Goal: Task Accomplishment & Management: Use online tool/utility

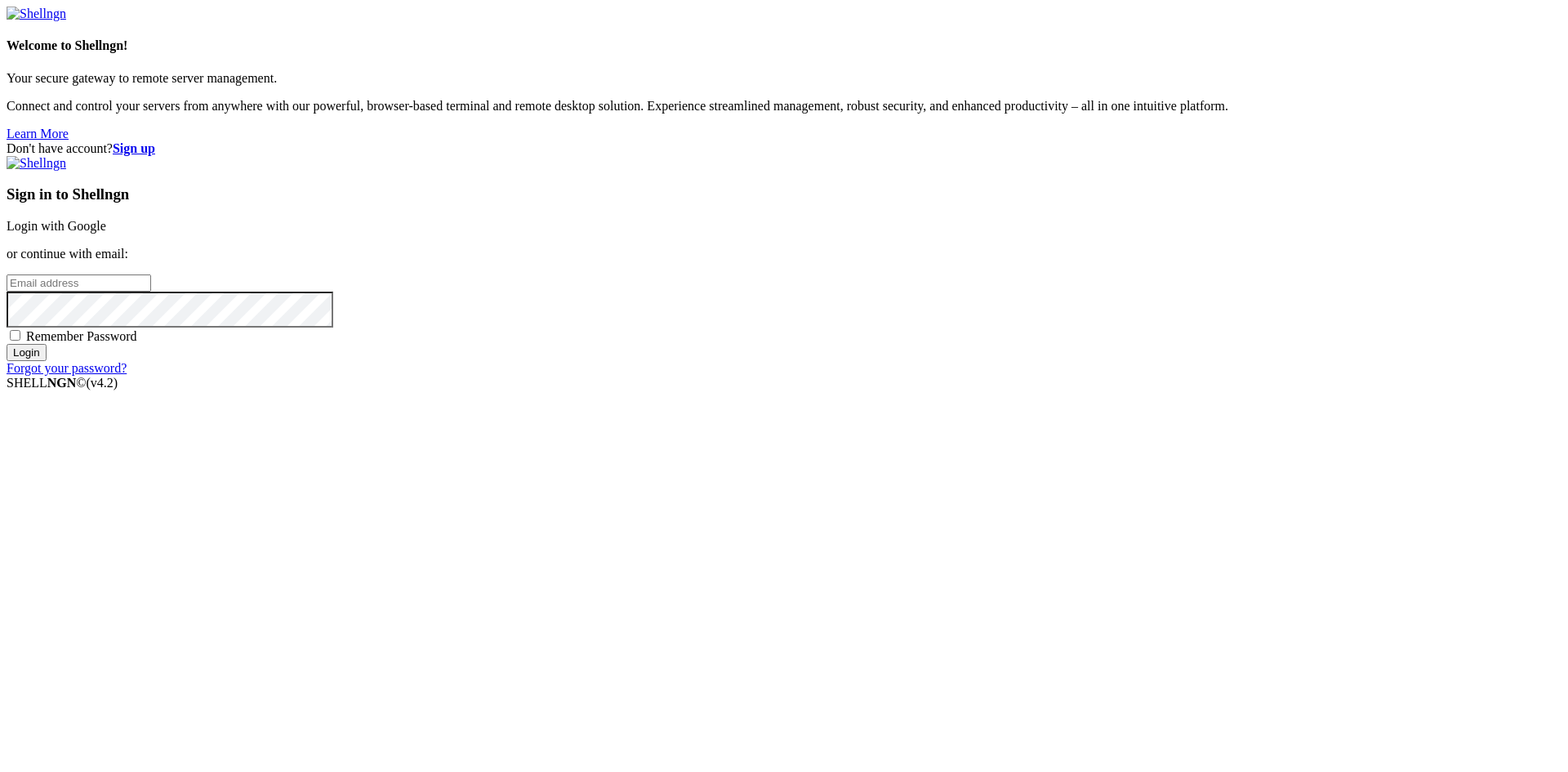
type input "root"
click at [106, 232] on link "Login with Google" at bounding box center [56, 226] width 99 height 14
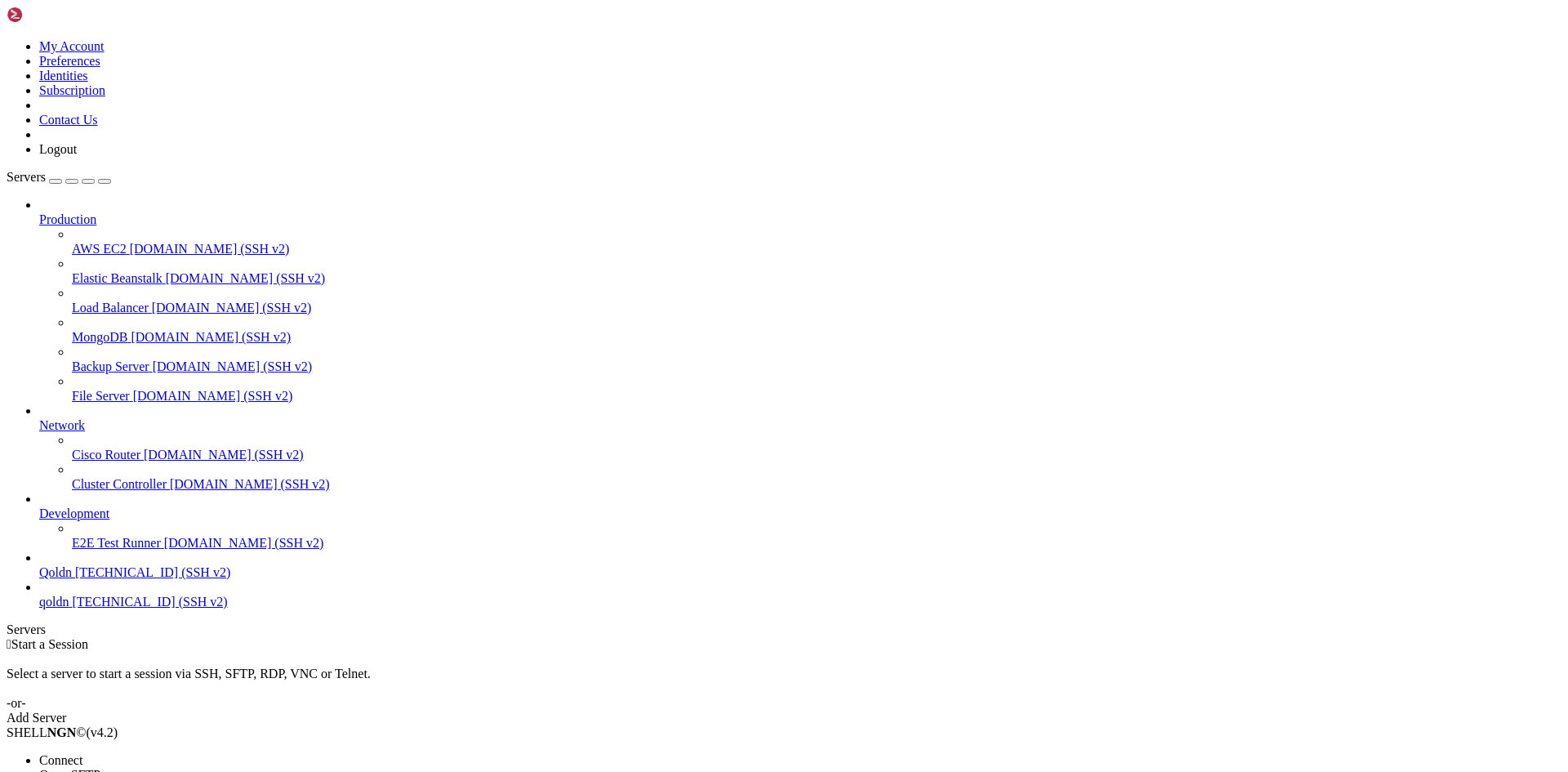
click at [82, 753] on span "Connect" at bounding box center [61, 760] width 43 height 14
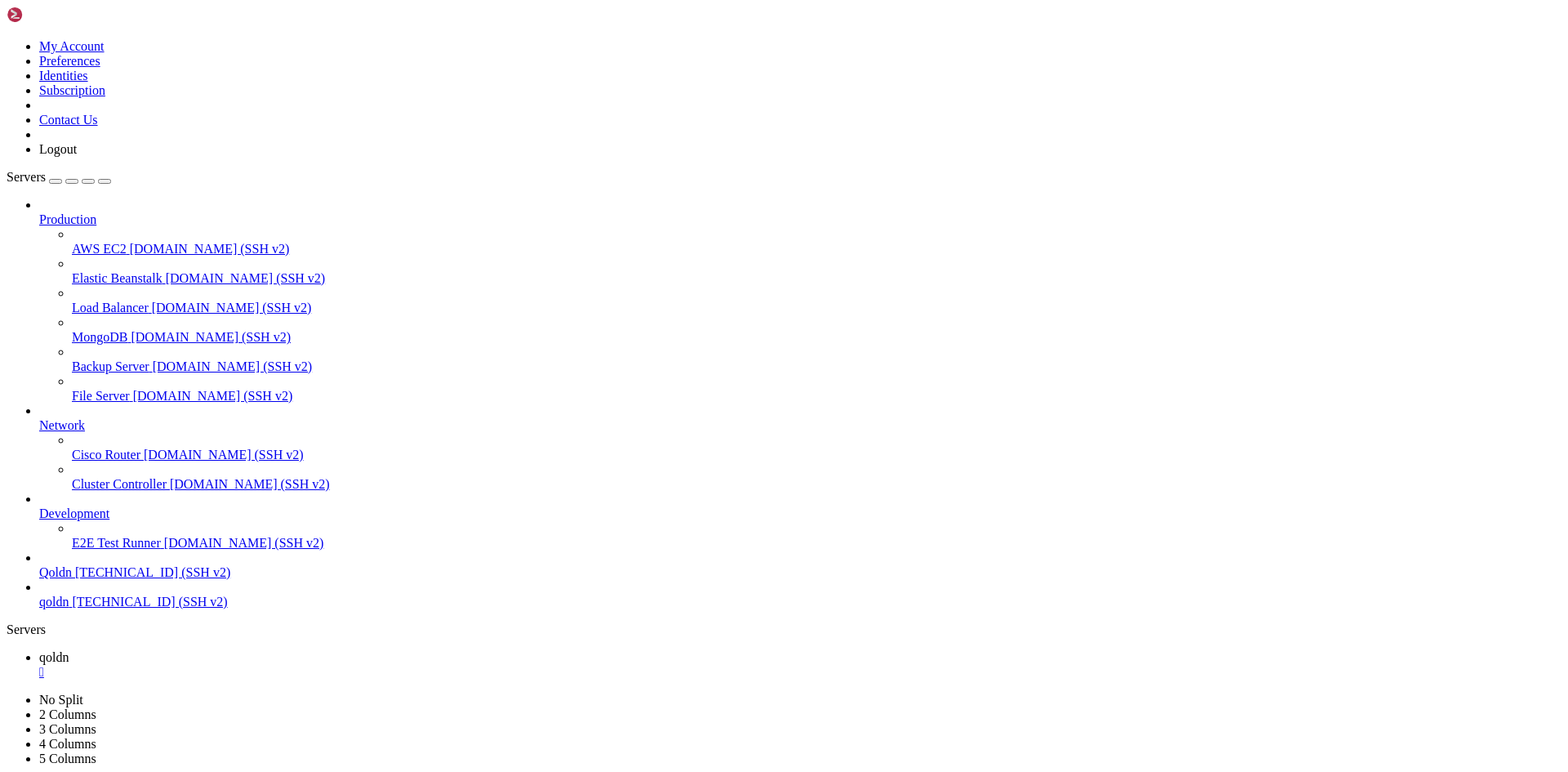
scroll to position [111, 0]
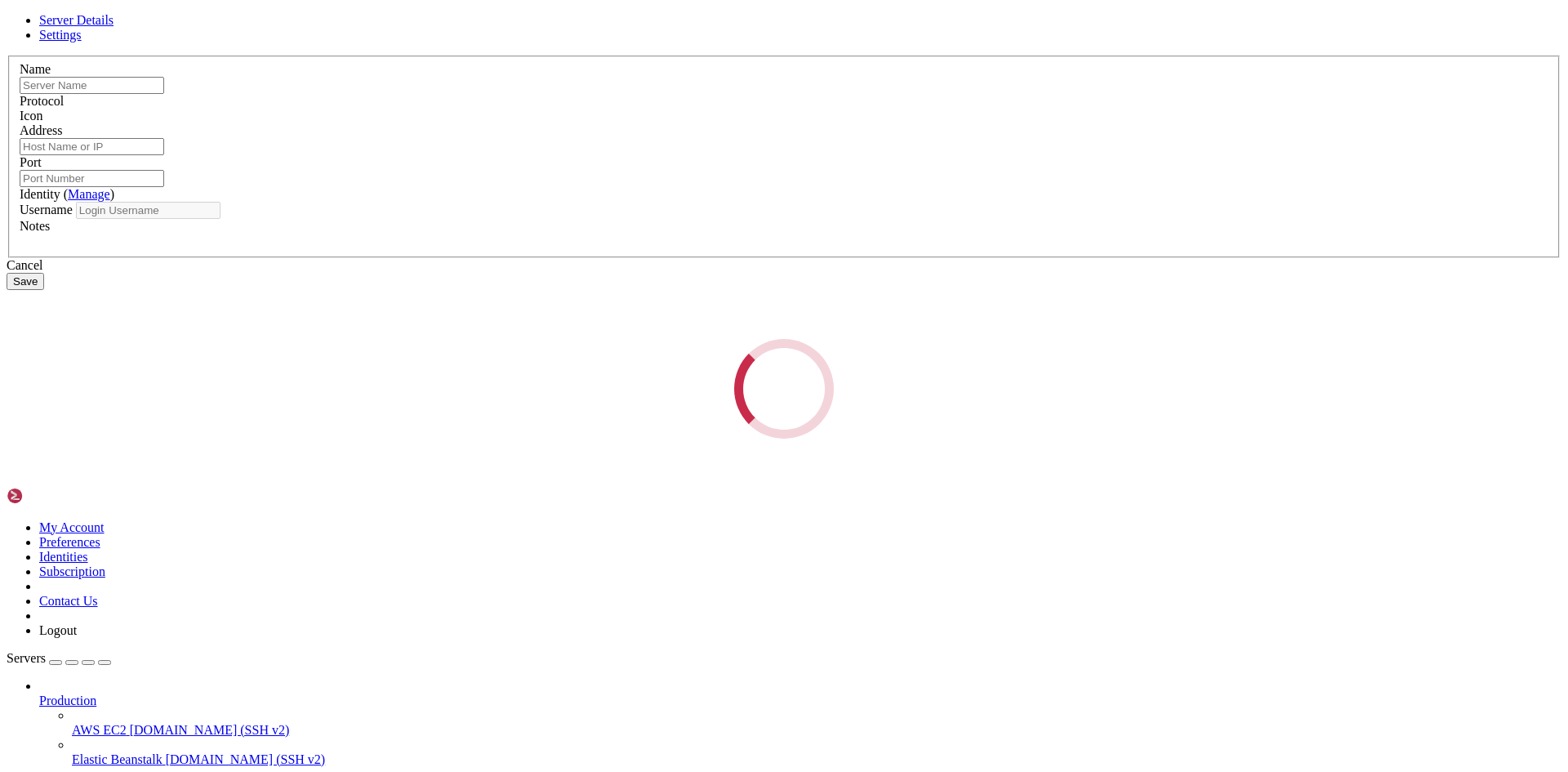
type input "qoldn"
type input "[TECHNICAL_ID]"
type input "22"
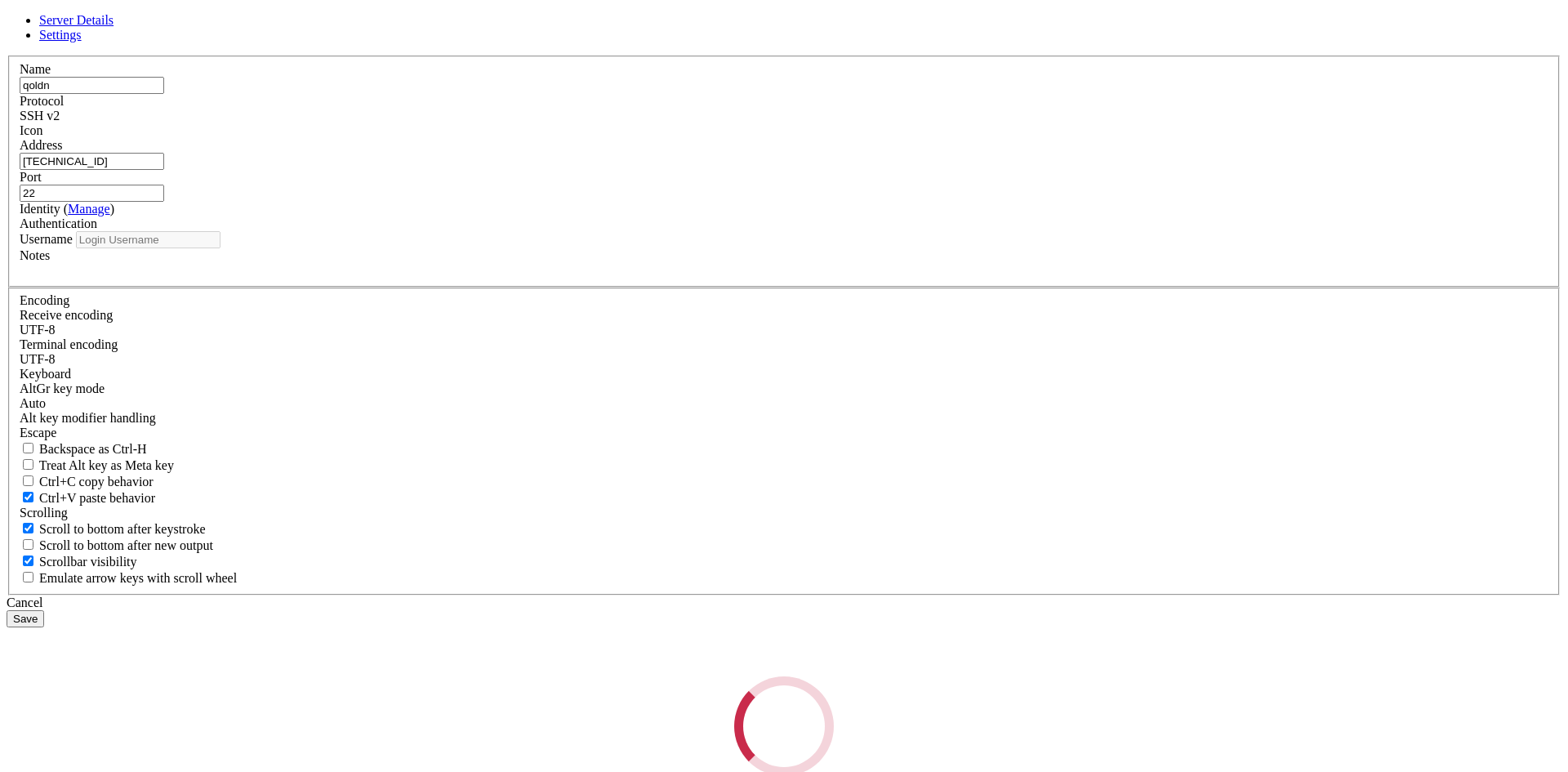
type input "root"
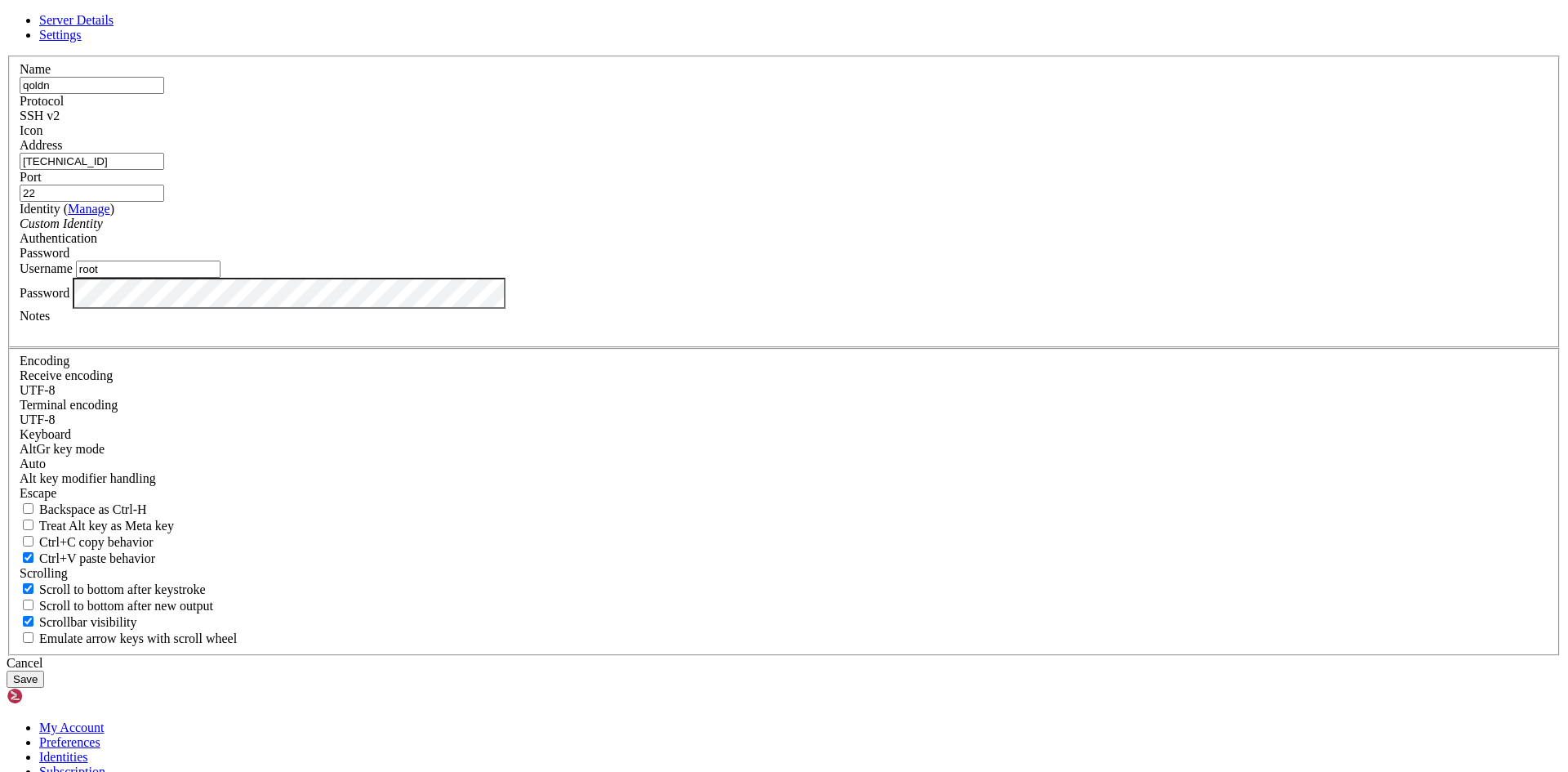
click at [44, 671] on button "Save" at bounding box center [25, 679] width 37 height 17
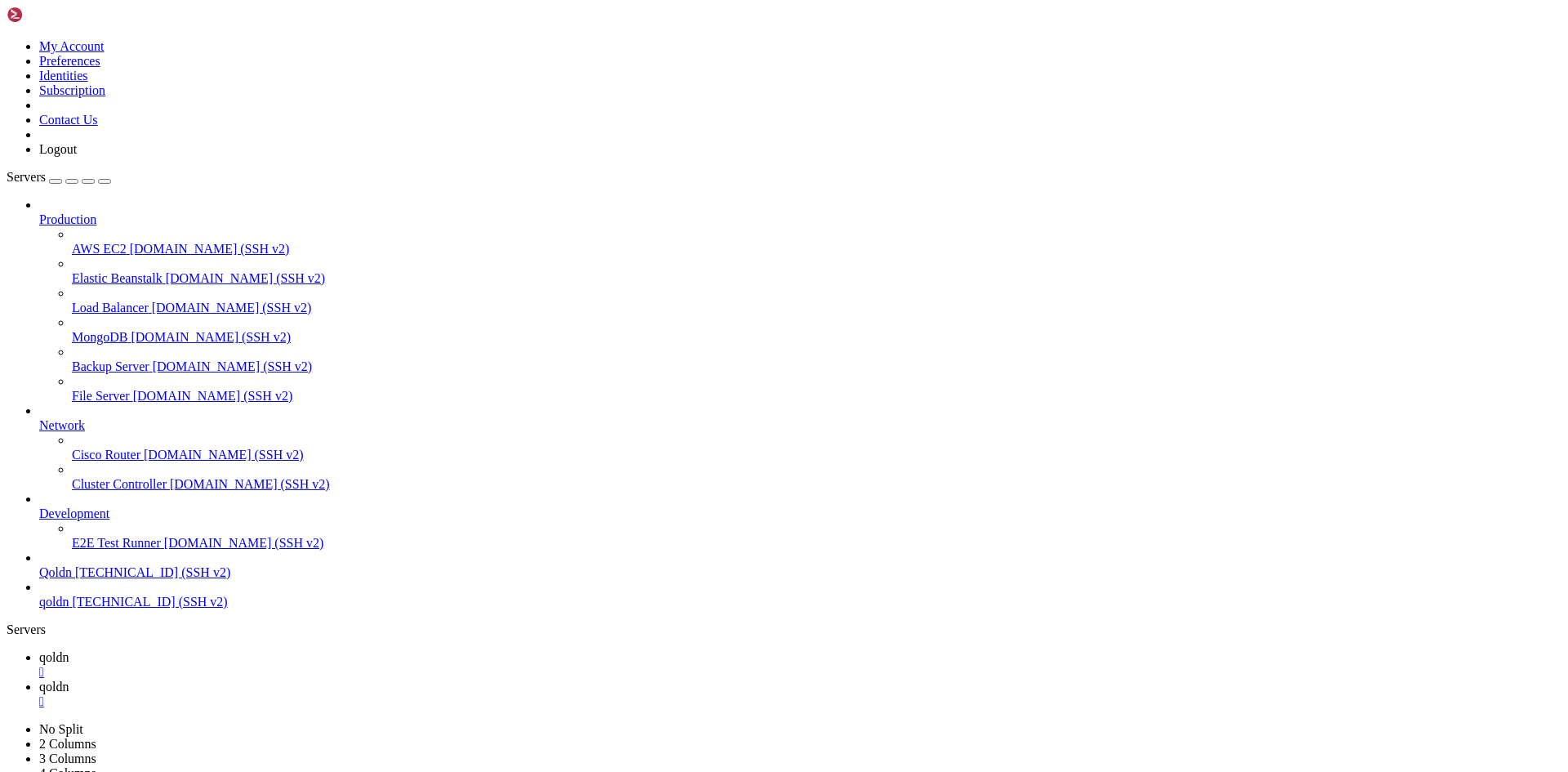
click at [356, 679] on link "qoldn " at bounding box center [800, 693] width 1522 height 29
click at [361, 694] on div "" at bounding box center [800, 702] width 1522 height 15
type input "/root"
click at [68, 679] on span "qoldn" at bounding box center [53, 686] width 29 height 14
